Goal: Transaction & Acquisition: Purchase product/service

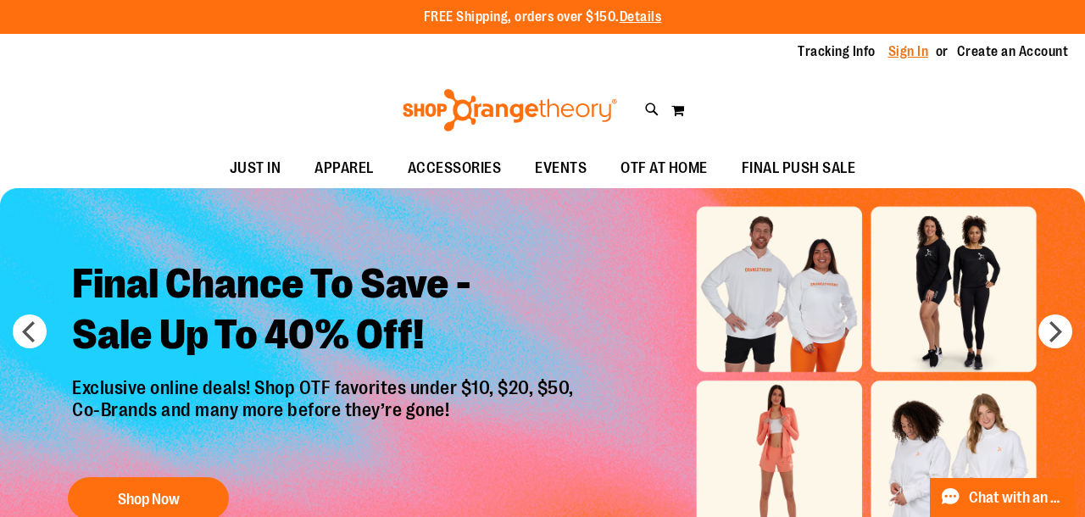
click at [920, 45] on link "Sign In" at bounding box center [908, 51] width 41 height 19
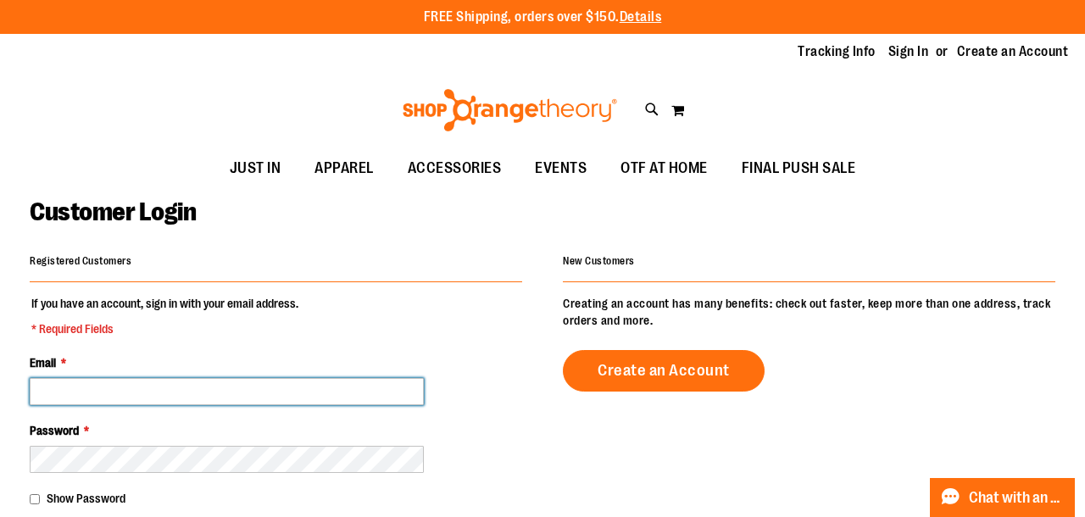
type input "**********"
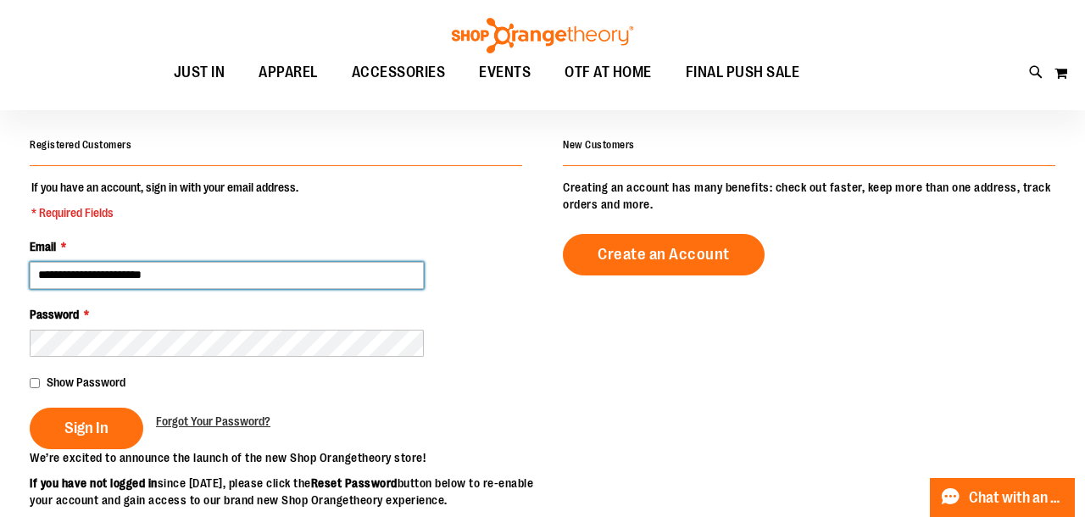
scroll to position [125, 0]
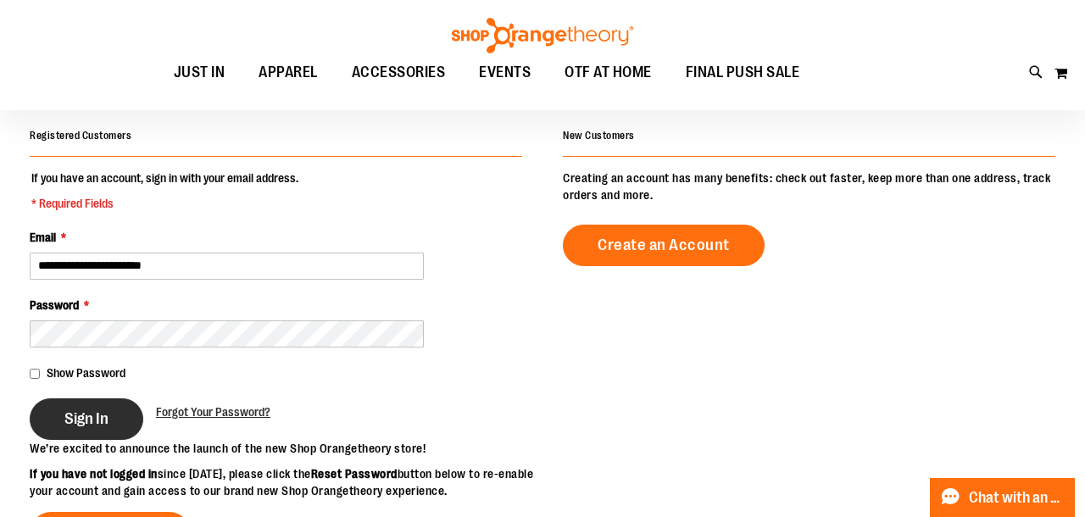
click at [79, 429] on button "Sign In" at bounding box center [87, 419] width 114 height 42
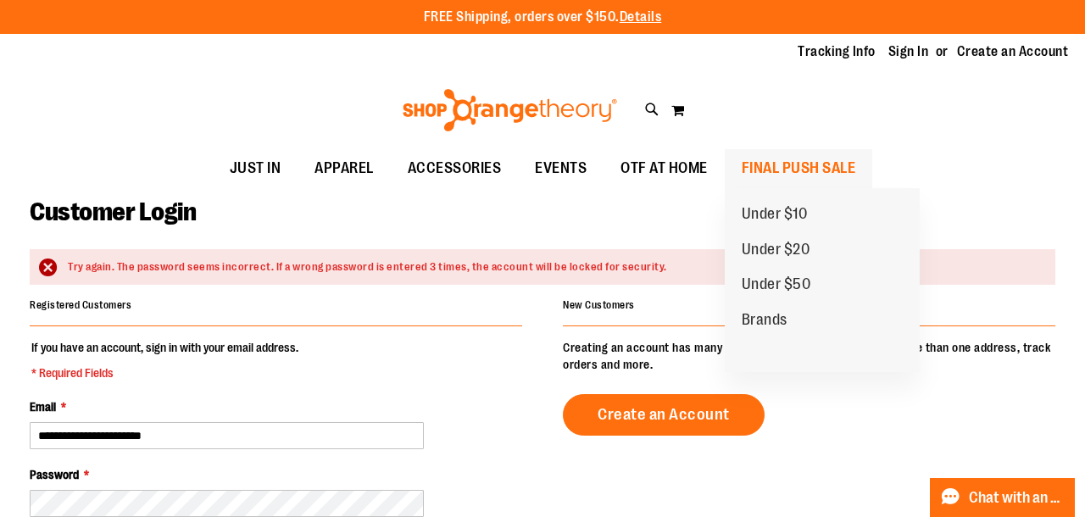
click at [775, 156] on span "FINAL PUSH SALE" at bounding box center [799, 168] width 114 height 38
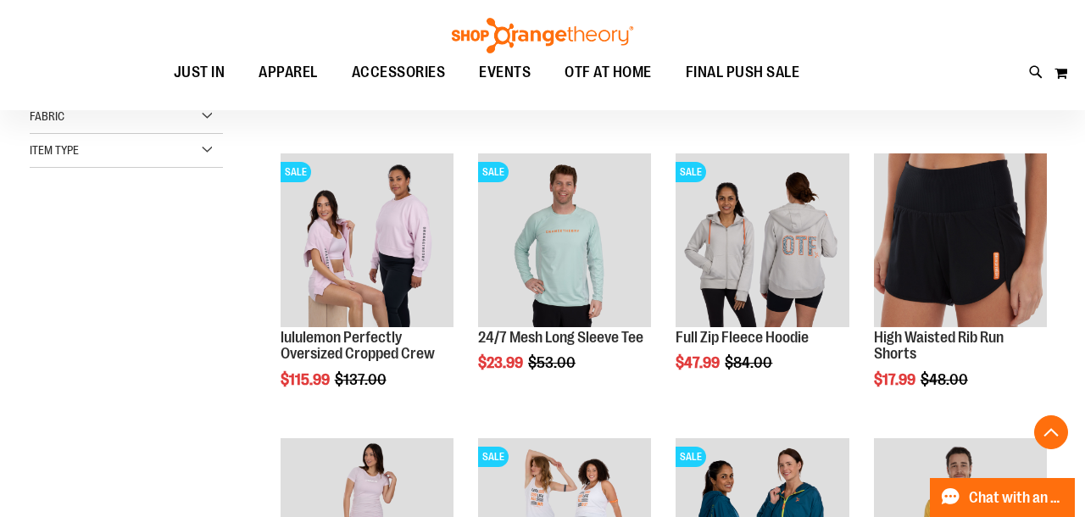
scroll to position [291, 0]
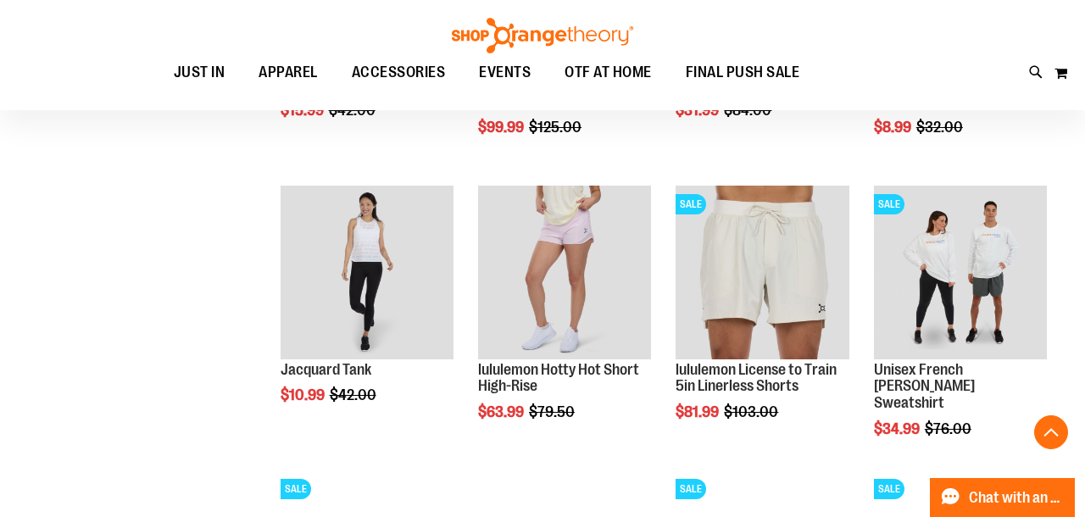
scroll to position [1117, 0]
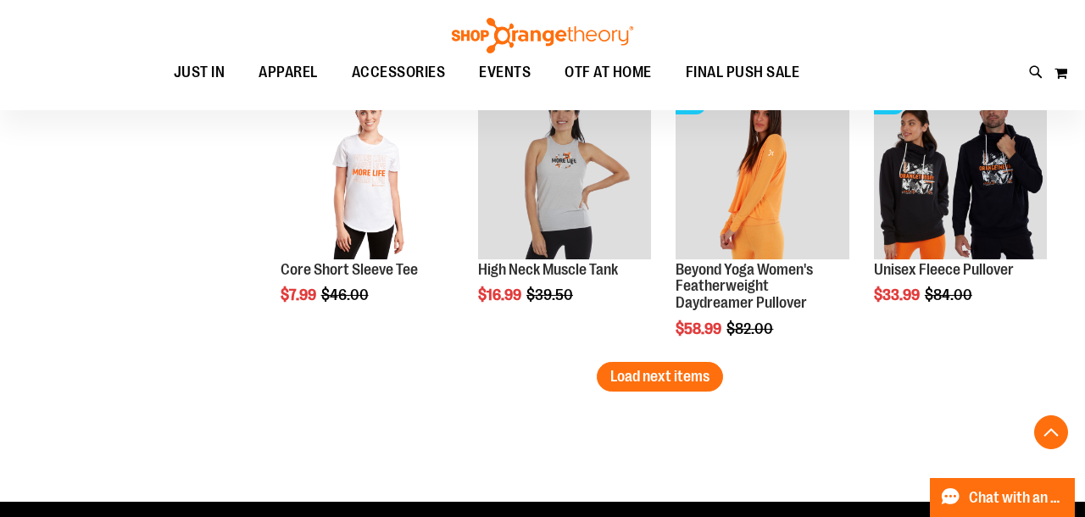
scroll to position [2356, 0]
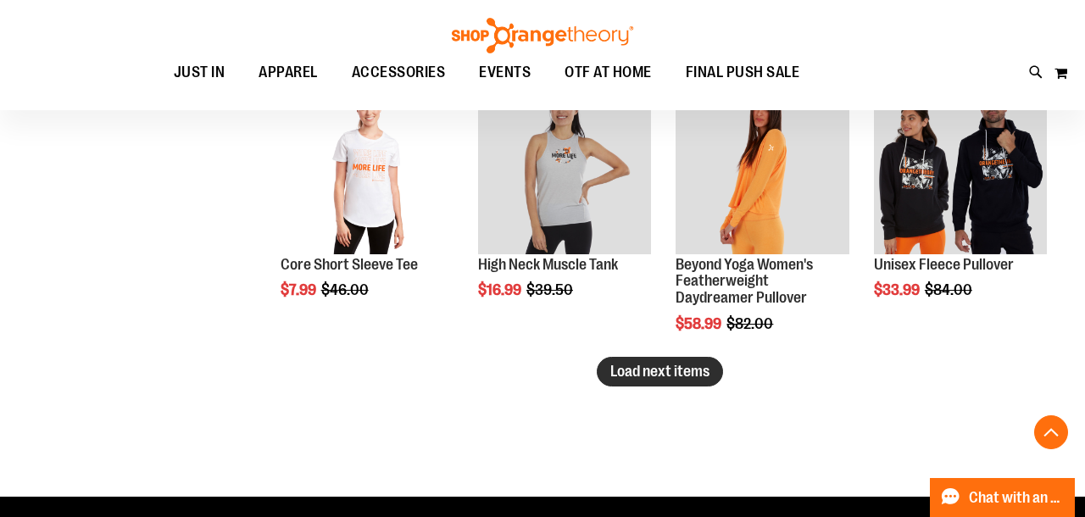
click at [624, 371] on span "Load next items" at bounding box center [659, 371] width 99 height 17
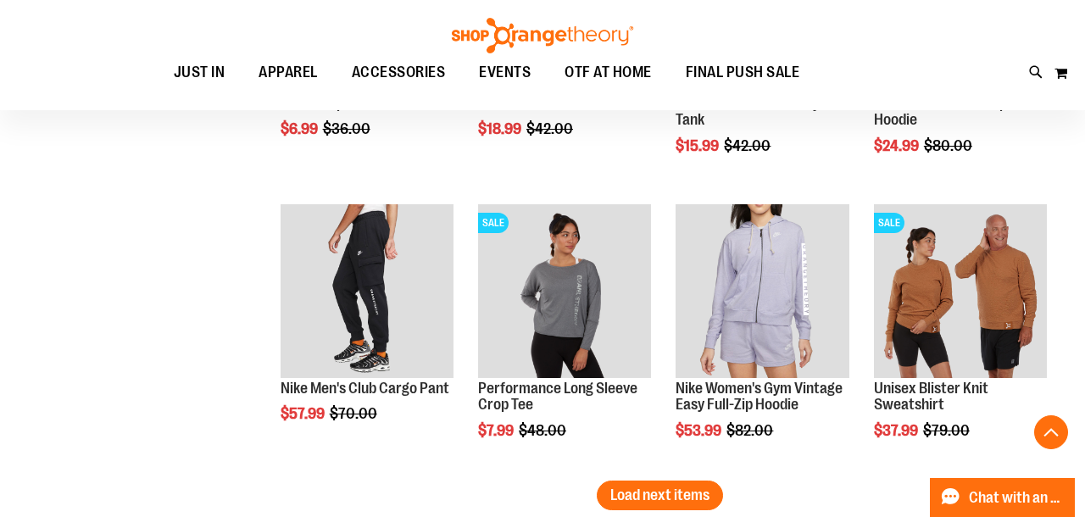
scroll to position [3089, 0]
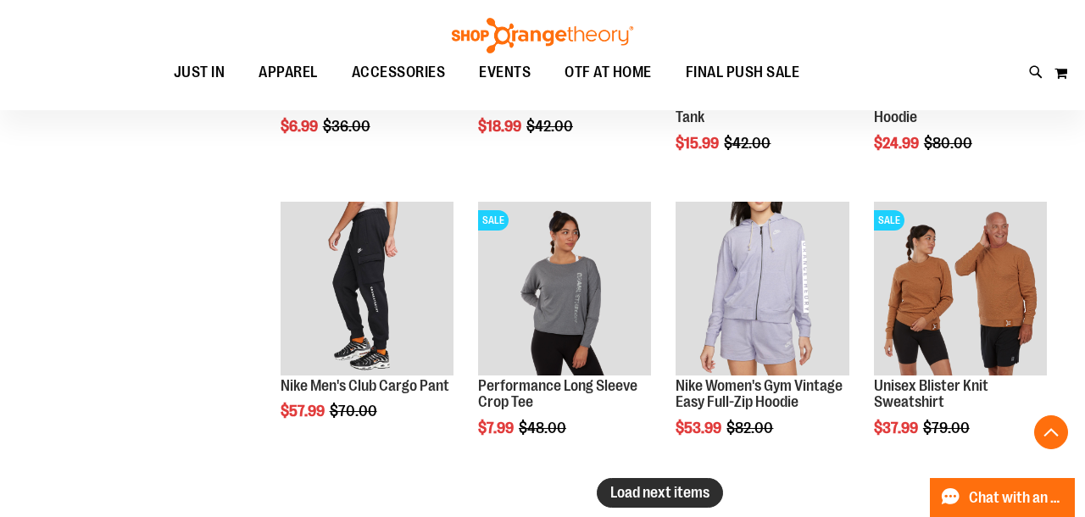
click at [628, 486] on span "Load next items" at bounding box center [659, 492] width 99 height 17
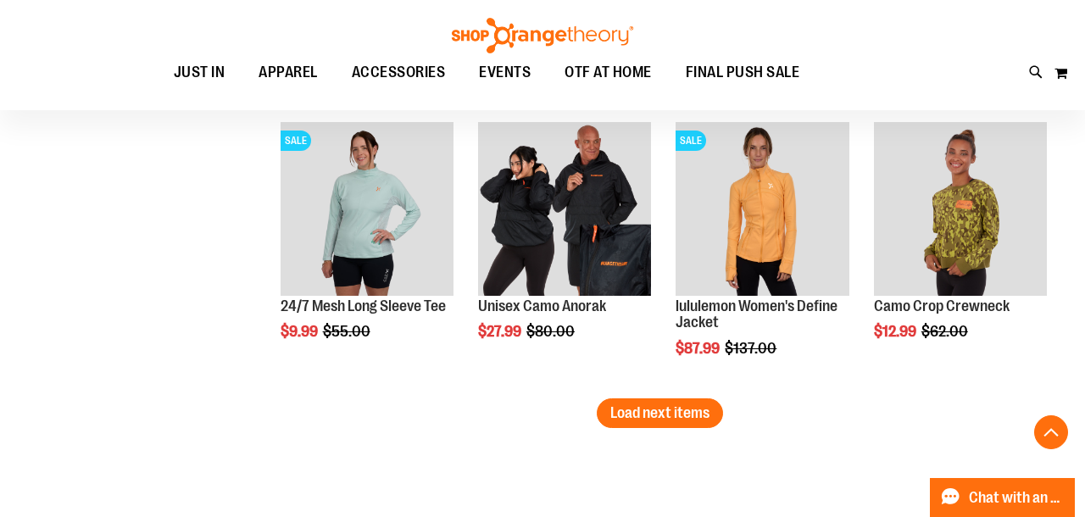
scroll to position [3958, 0]
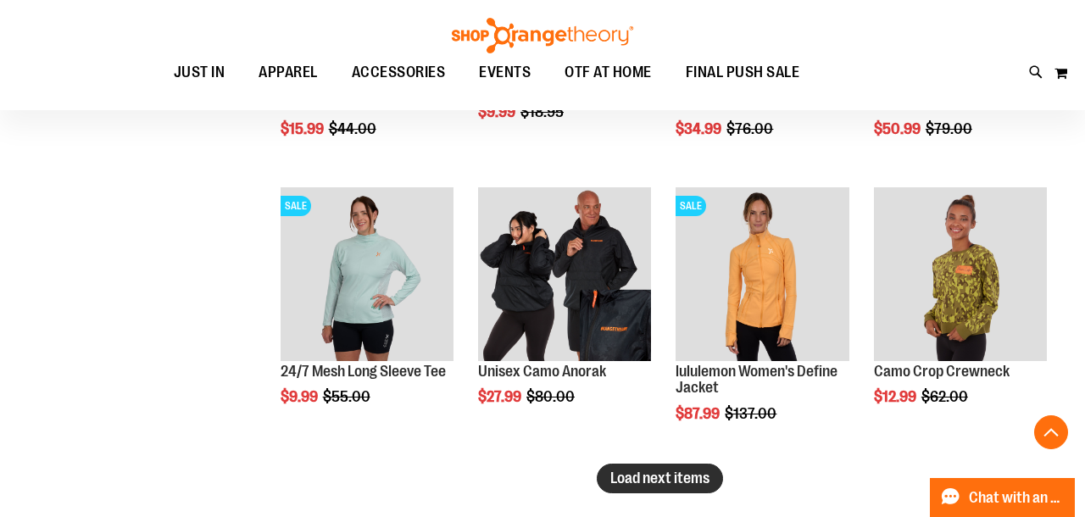
click at [699, 474] on span "Load next items" at bounding box center [659, 478] width 99 height 17
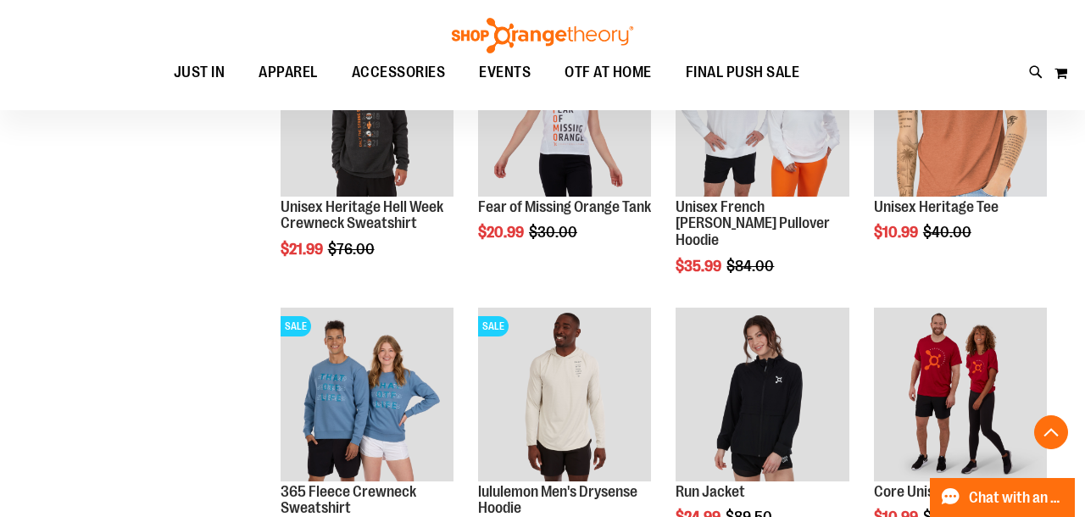
scroll to position [4896, 0]
